Goal: Transaction & Acquisition: Purchase product/service

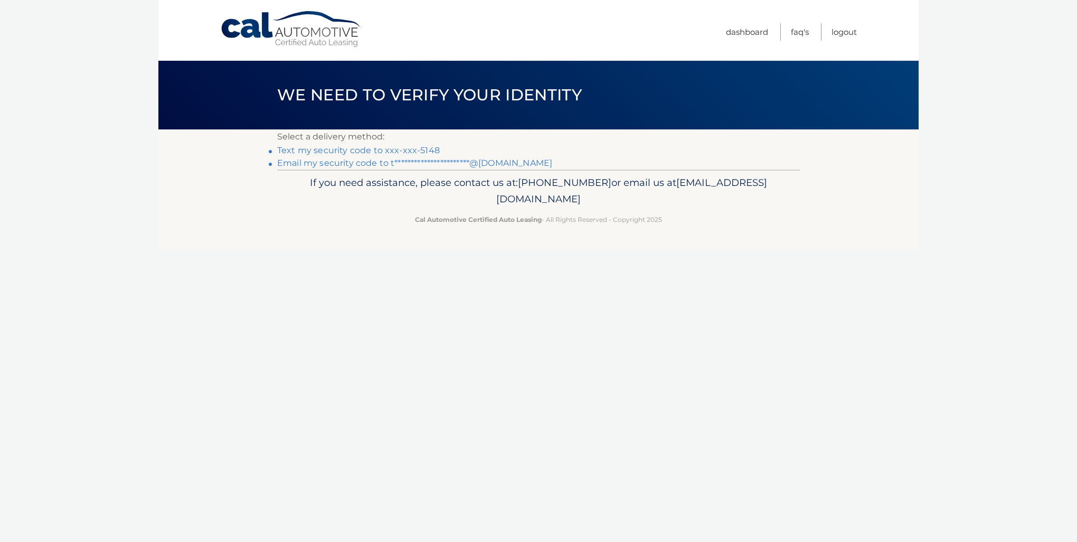
click at [381, 149] on link "Text my security code to xxx-xxx-5148" at bounding box center [358, 150] width 163 height 10
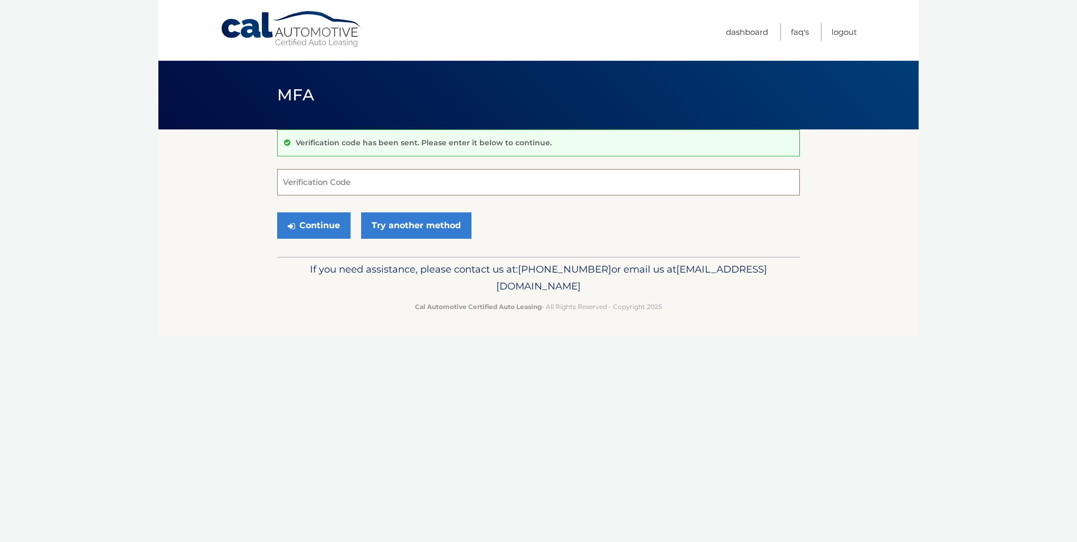
click at [397, 191] on input "Verification Code" at bounding box center [538, 182] width 523 height 26
type input "909038"
click at [321, 223] on button "Continue" at bounding box center [313, 225] width 73 height 26
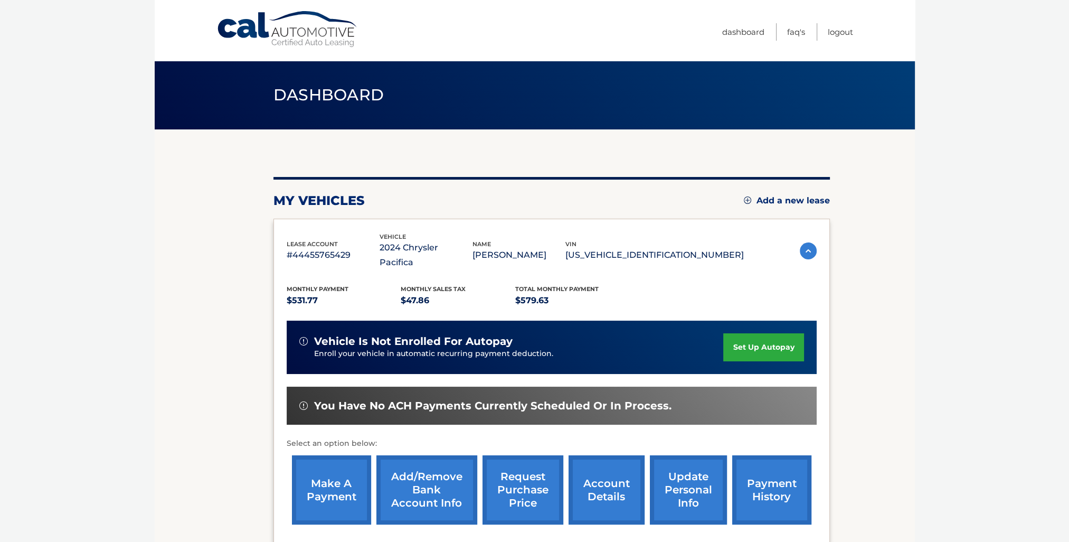
click at [346, 470] on link "make a payment" at bounding box center [331, 489] width 79 height 69
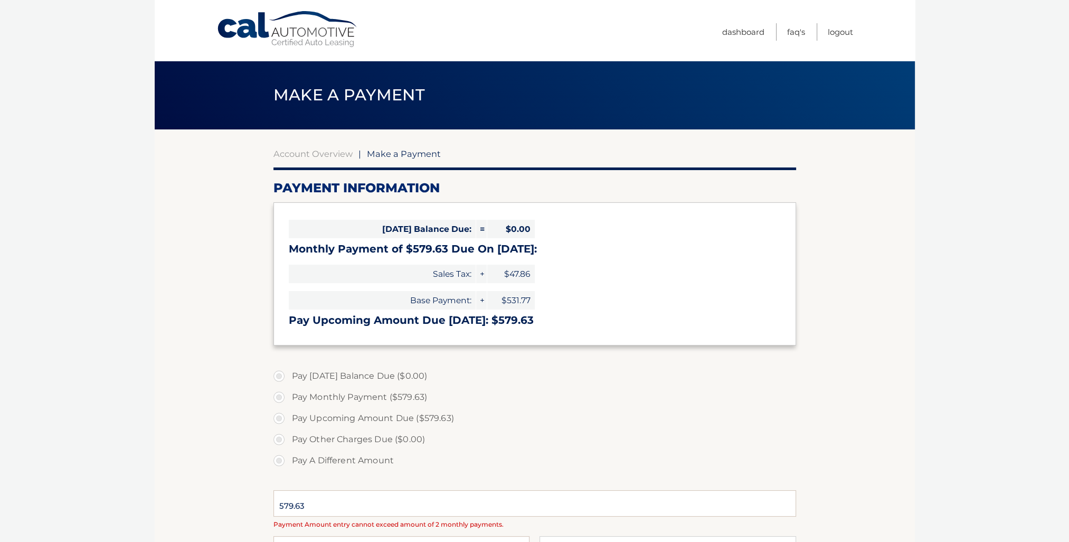
select select "NzEyMWY1ZTktYzk5ZS00MTQ0LWEwZTEtMDIwZTFjNmEyZTkw"
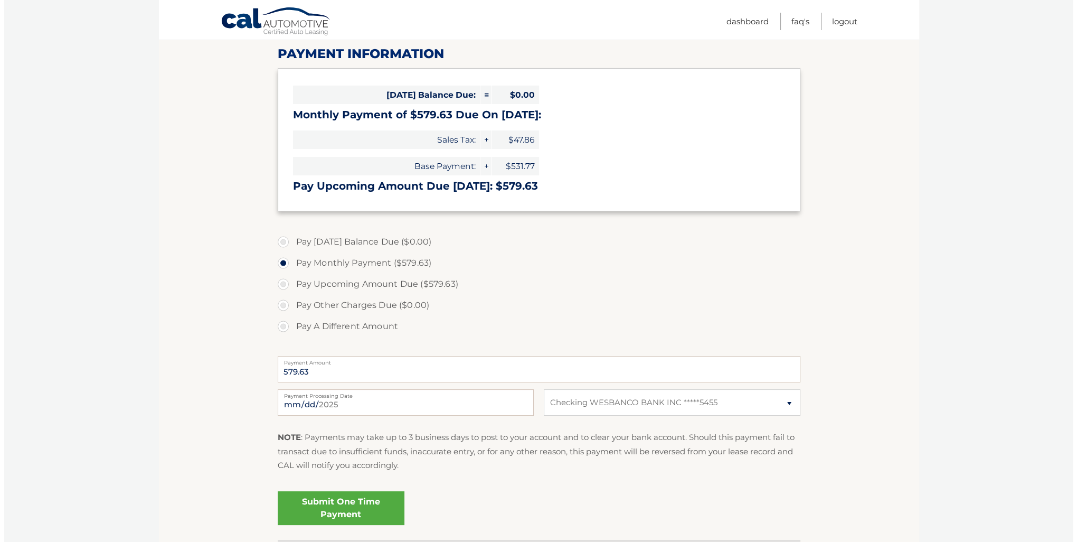
scroll to position [158, 0]
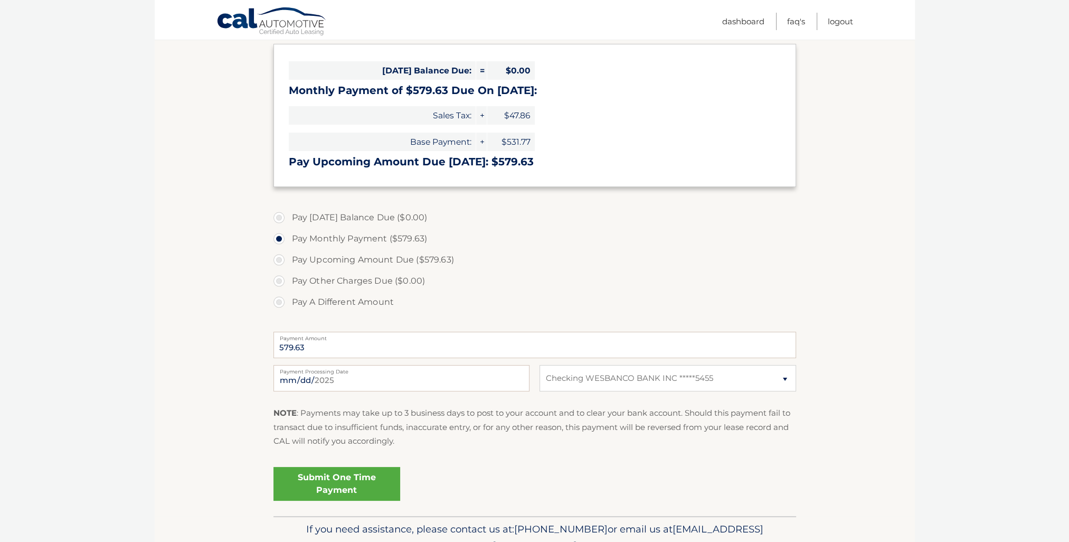
click at [342, 482] on link "Submit One Time Payment" at bounding box center [337, 484] width 127 height 34
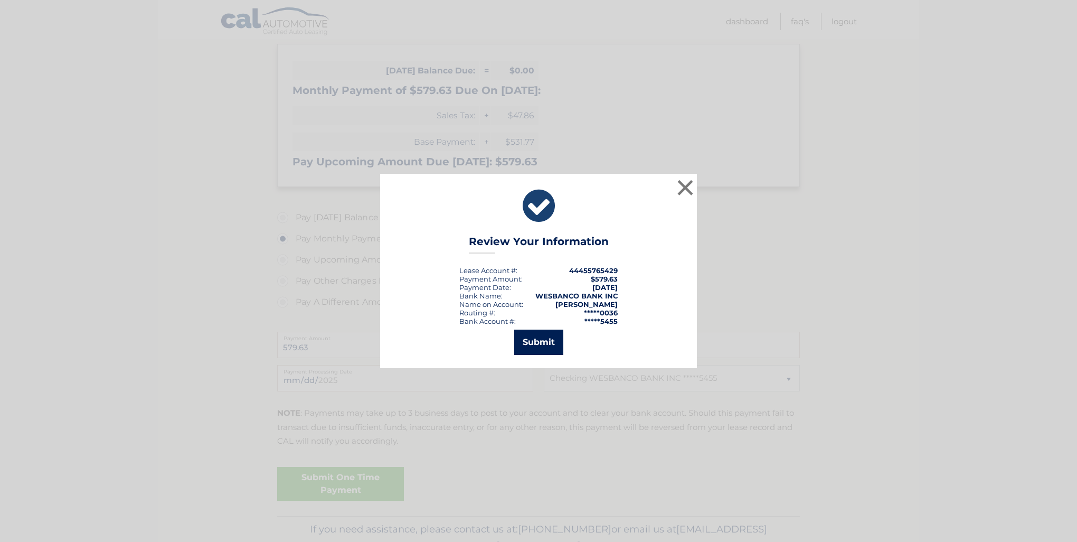
click at [531, 343] on button "Submit" at bounding box center [538, 341] width 49 height 25
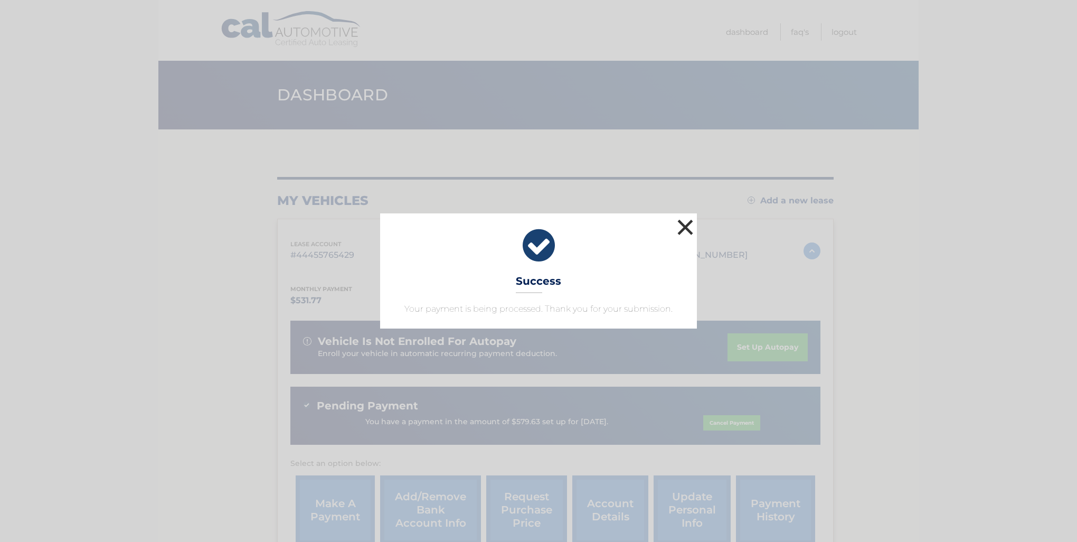
click at [681, 228] on button "×" at bounding box center [685, 226] width 21 height 21
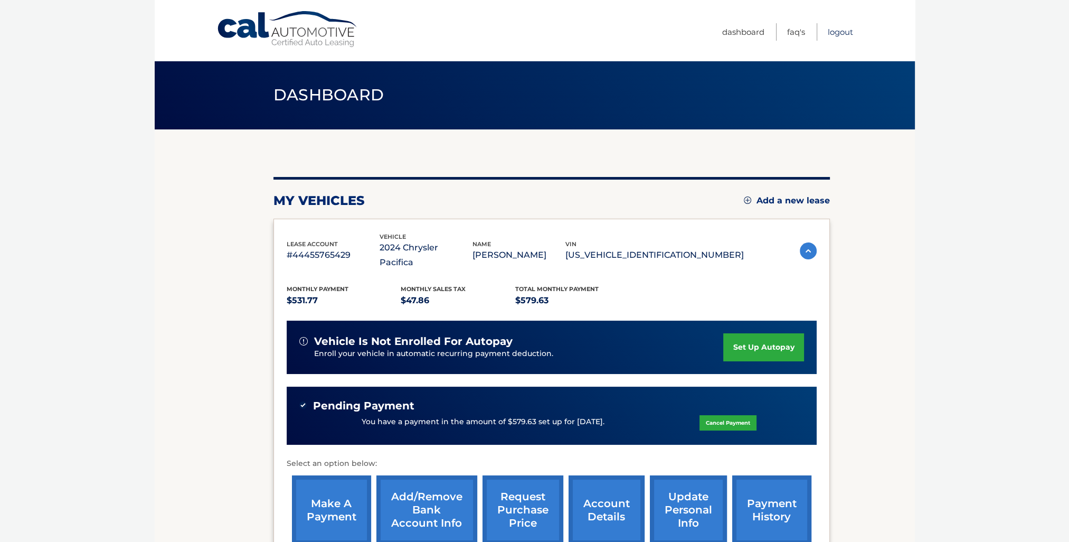
click at [841, 37] on link "Logout" at bounding box center [840, 31] width 25 height 17
